Goal: Information Seeking & Learning: Learn about a topic

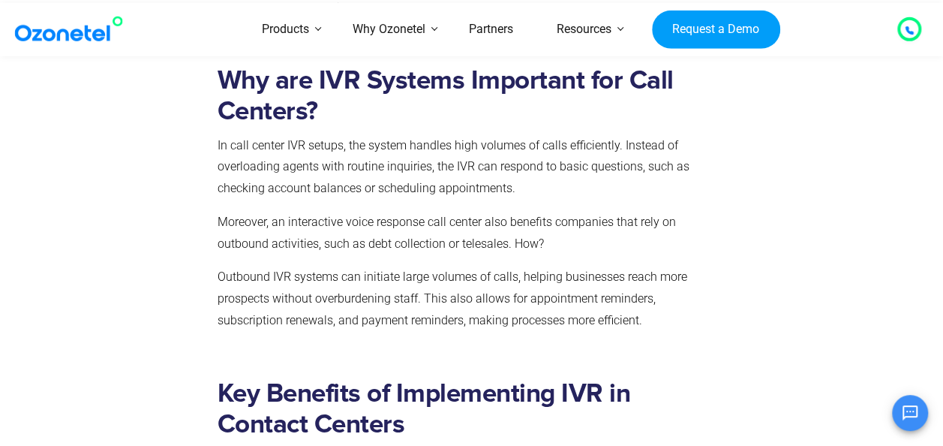
scroll to position [1050, 0]
drag, startPoint x: 222, startPoint y: 74, endPoint x: 327, endPoint y: 104, distance: 109.0
click at [327, 104] on h2 "Why are IVR Systems Important for Call Centers?" at bounding box center [469, 96] width 503 height 62
drag, startPoint x: 327, startPoint y: 104, endPoint x: 289, endPoint y: 110, distance: 38.7
click at [289, 110] on strong "Why are IVR Systems Important for Call Centers?" at bounding box center [446, 95] width 456 height 57
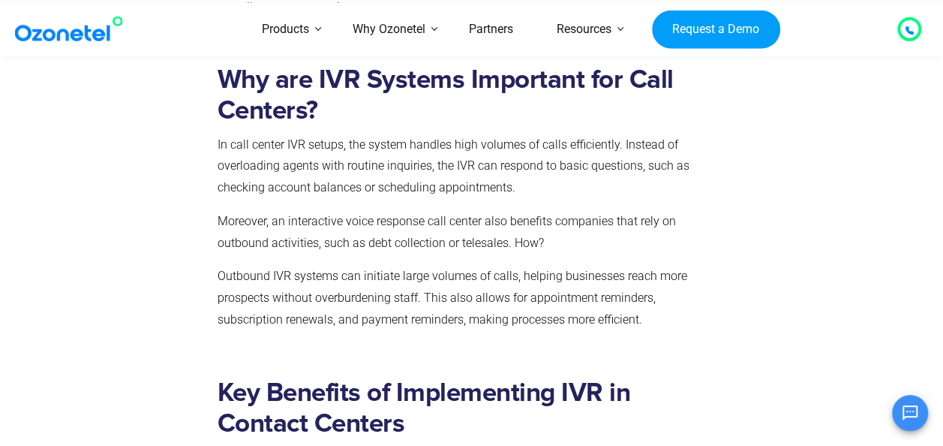
click at [289, 110] on strong "Why are IVR Systems Important for Call Centers?" at bounding box center [446, 95] width 456 height 57
drag, startPoint x: 289, startPoint y: 110, endPoint x: 299, endPoint y: 163, distance: 54.2
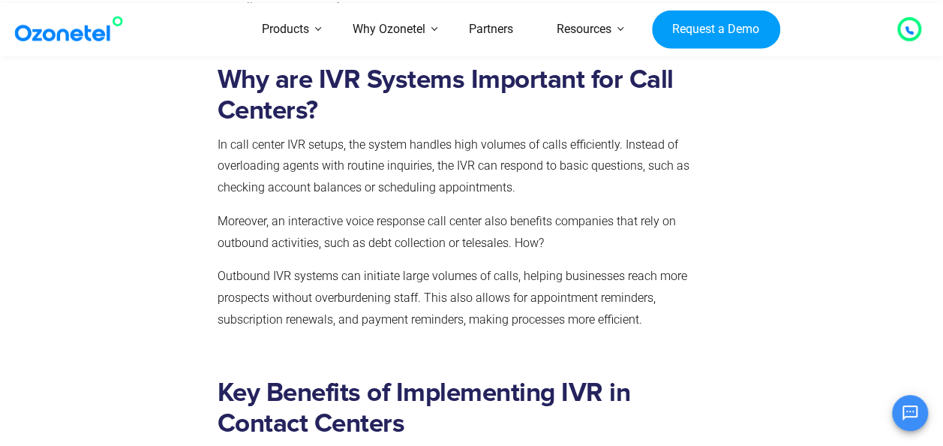
click at [299, 163] on span "In call center IVR setups, the system handles high volumes of calls efficiently…" at bounding box center [454, 166] width 472 height 58
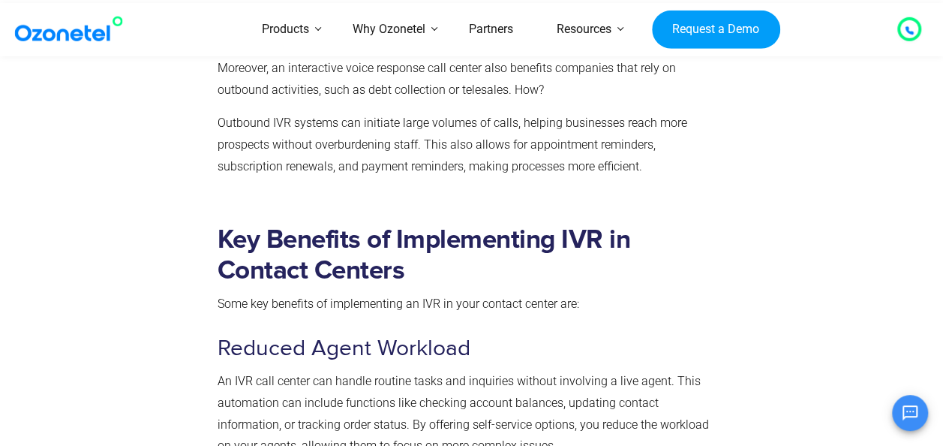
scroll to position [1204, 0]
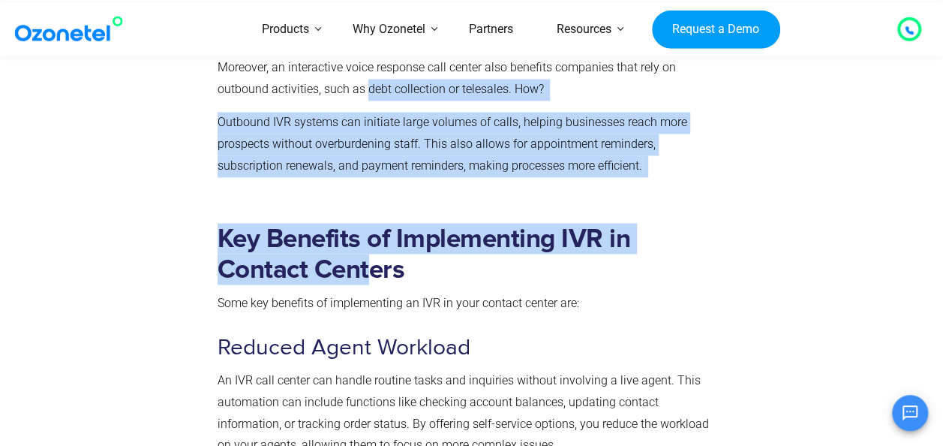
drag, startPoint x: 366, startPoint y: 90, endPoint x: 368, endPoint y: 272, distance: 181.6
drag, startPoint x: 368, startPoint y: 272, endPoint x: 360, endPoint y: 257, distance: 16.5
click at [360, 257] on strong "Key Benefits of Implementing IVR in Contact Centers" at bounding box center [424, 253] width 413 height 57
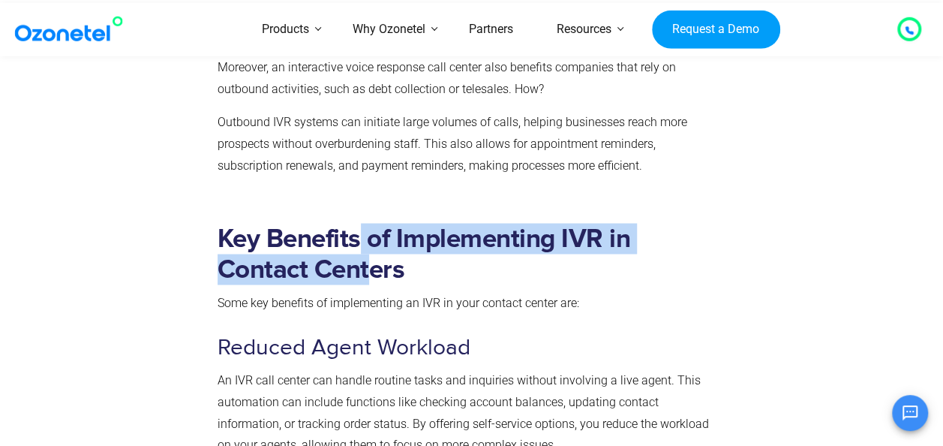
drag, startPoint x: 369, startPoint y: 269, endPoint x: 359, endPoint y: 238, distance: 32.5
click at [359, 238] on strong "Key Benefits of Implementing IVR in Contact Centers" at bounding box center [424, 253] width 413 height 57
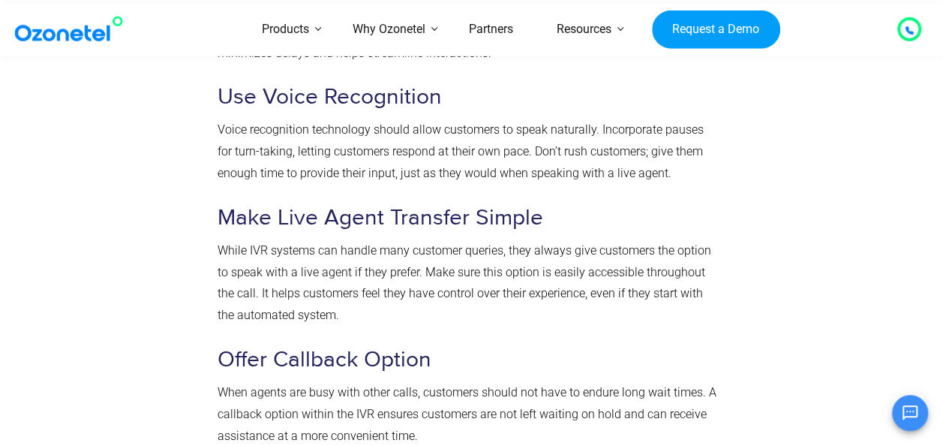
scroll to position [5641, 0]
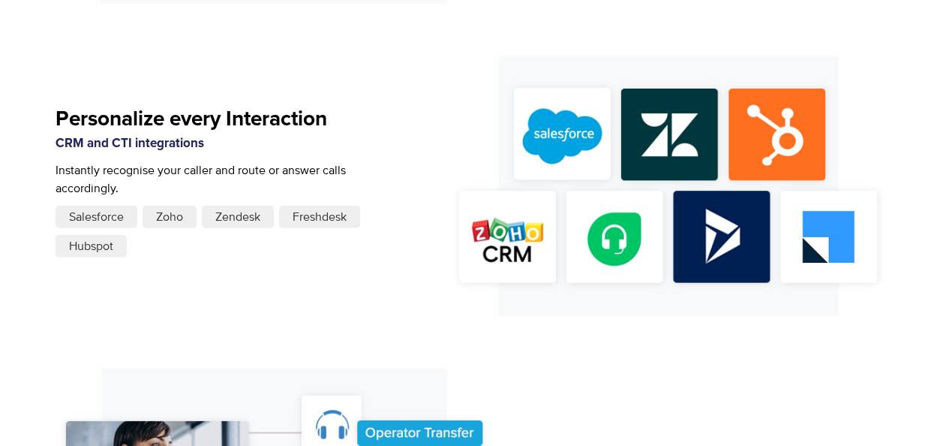
scroll to position [1945, 0]
